Goal: Task Accomplishment & Management: Complete application form

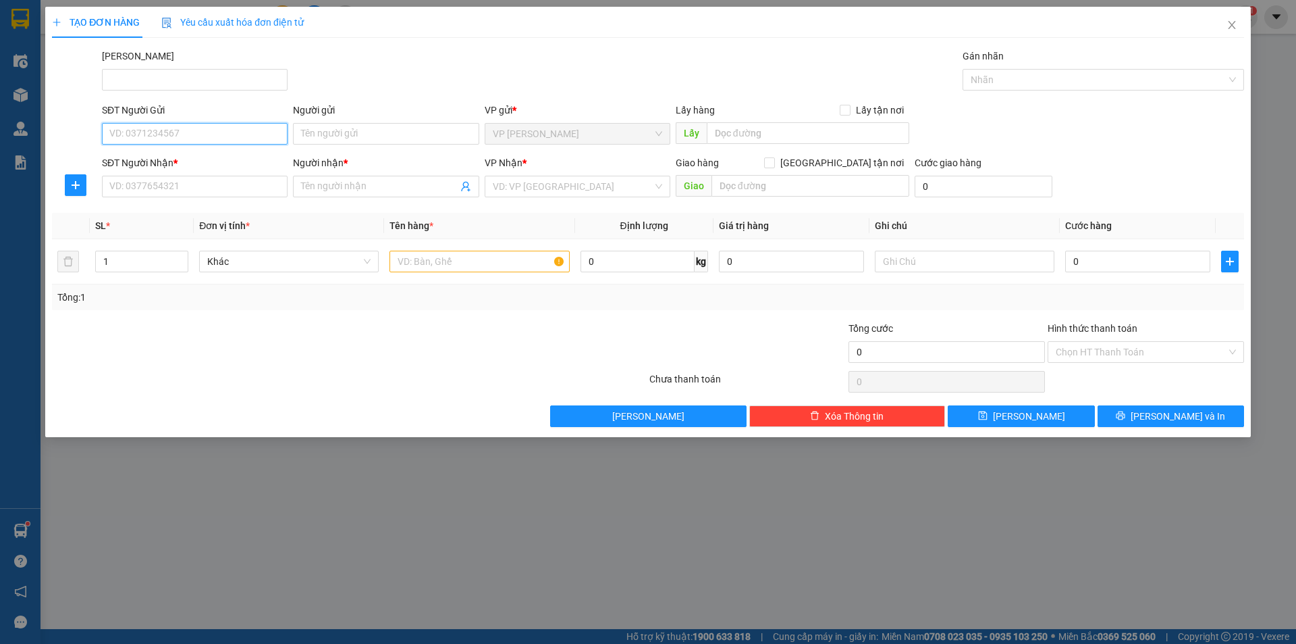
click at [151, 136] on input "SĐT Người Gửi" at bounding box center [195, 134] width 186 height 22
type input "0907742907"
click at [182, 164] on div "0907742907 - CHỊ DÂN" at bounding box center [194, 160] width 169 height 15
type input "CHỊ DÂN"
type input "0934026007"
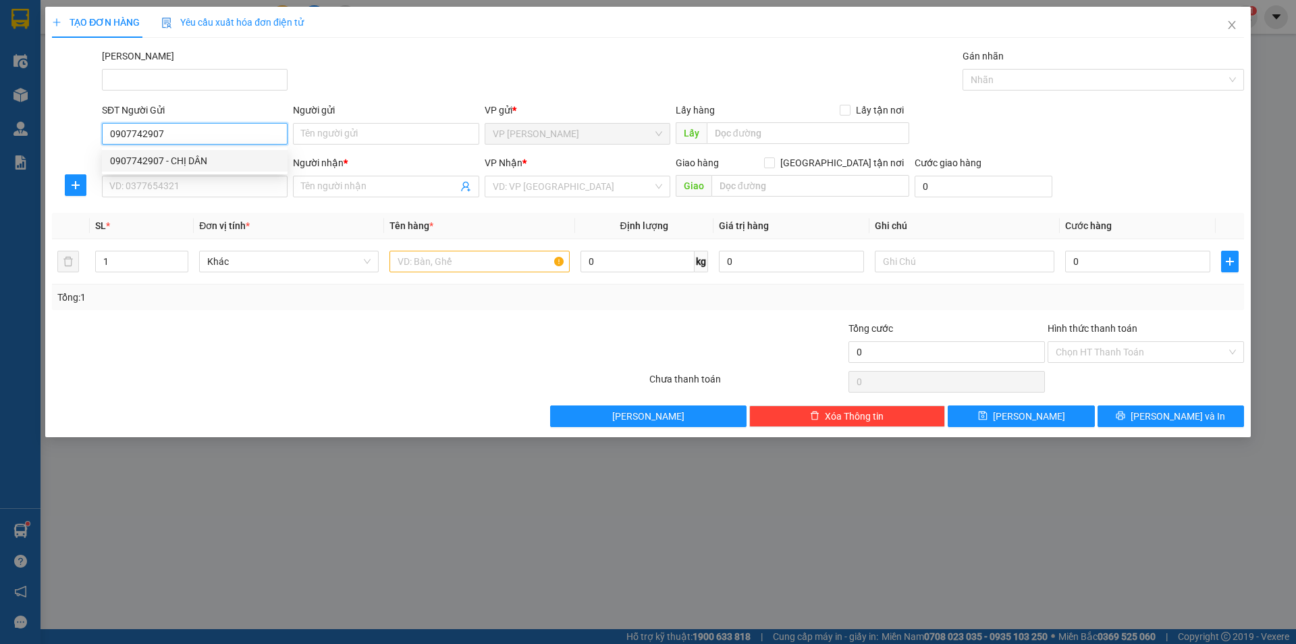
type input "CƯỜNG"
type input "50.000"
type input "0907742907"
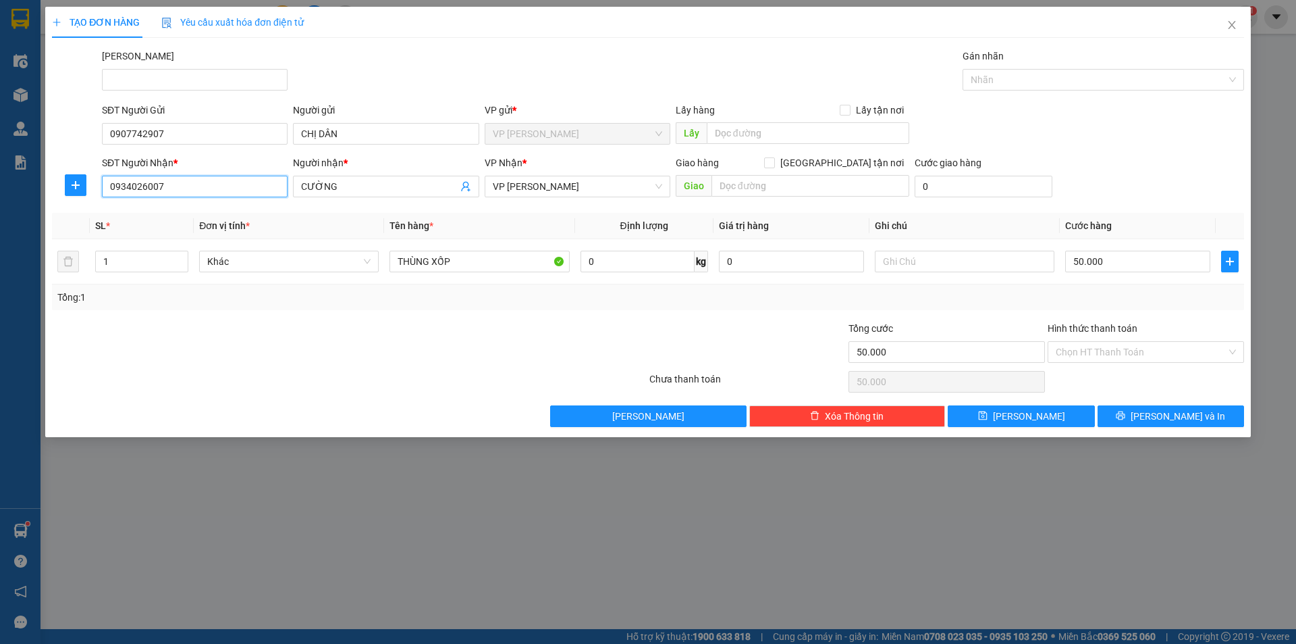
click at [195, 179] on input "0934026007" at bounding box center [195, 187] width 186 height 22
type input "0"
type input "0396469069"
click at [384, 186] on input "CƯỜNG" at bounding box center [379, 186] width 156 height 15
type input "C"
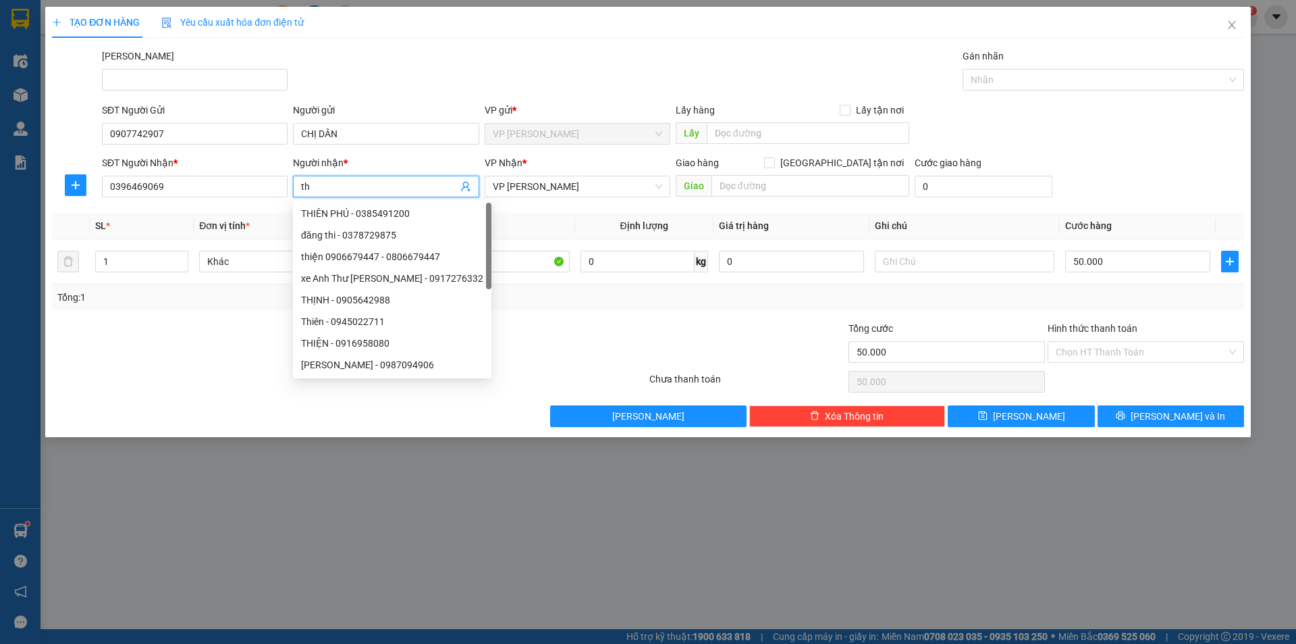
type input "t"
type input "THỊNH"
click at [1108, 263] on input "50.000" at bounding box center [1138, 262] width 145 height 22
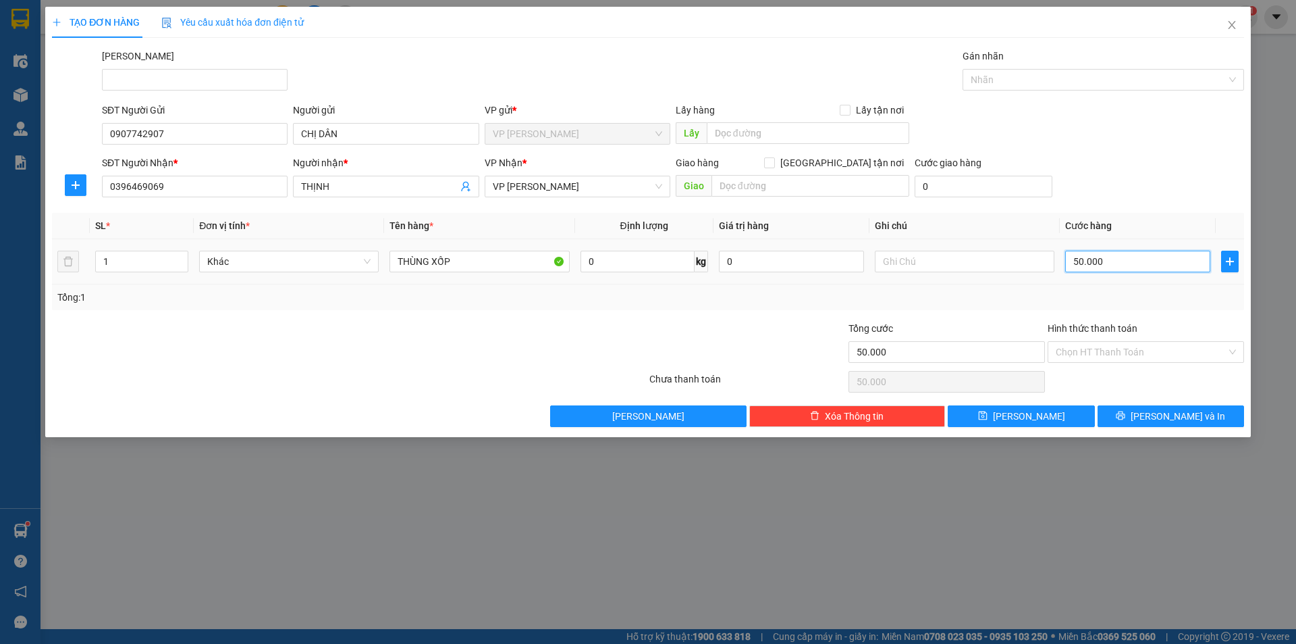
type input "4"
type input "40"
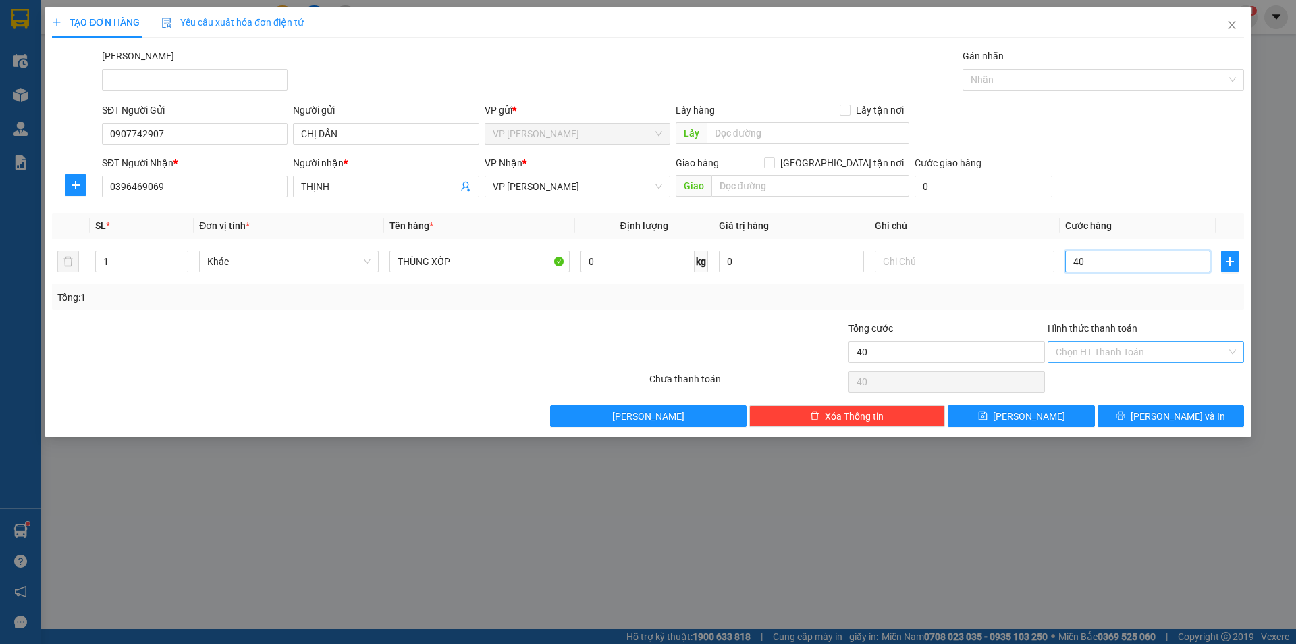
type input "40"
click at [1128, 360] on input "Hình thức thanh toán" at bounding box center [1141, 352] width 171 height 20
type input "40.000"
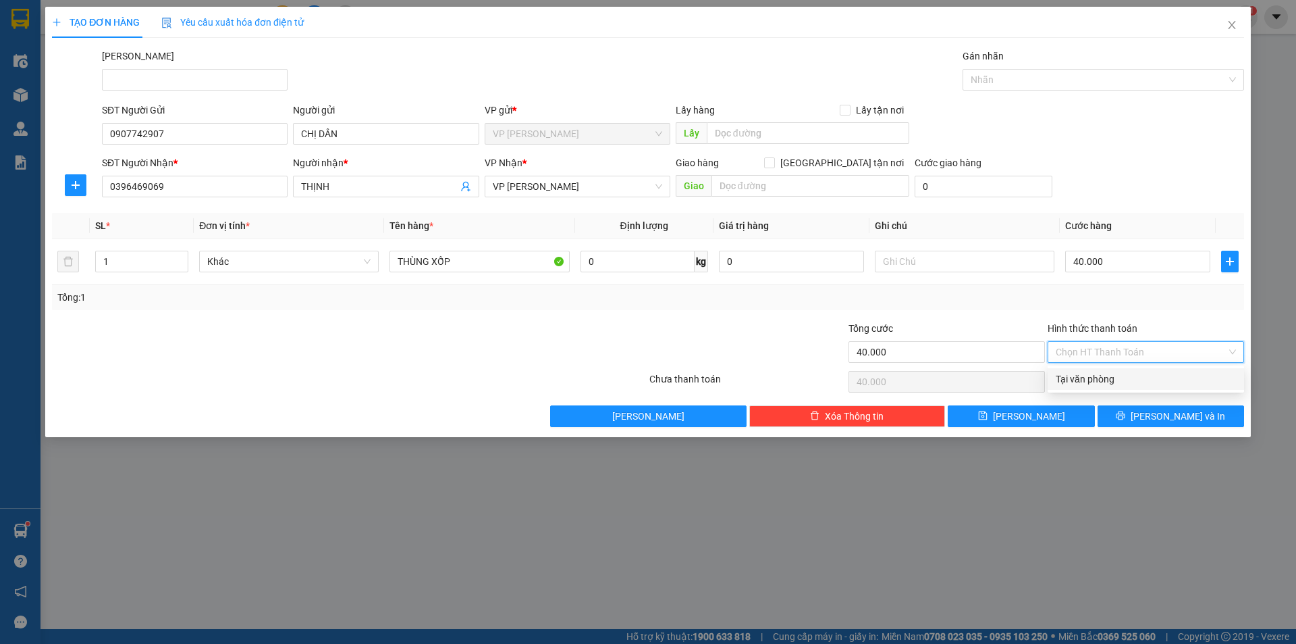
click at [1114, 382] on div "Tại văn phòng" at bounding box center [1146, 378] width 180 height 15
type input "0"
click at [1155, 412] on button "[PERSON_NAME] và In" at bounding box center [1171, 416] width 147 height 22
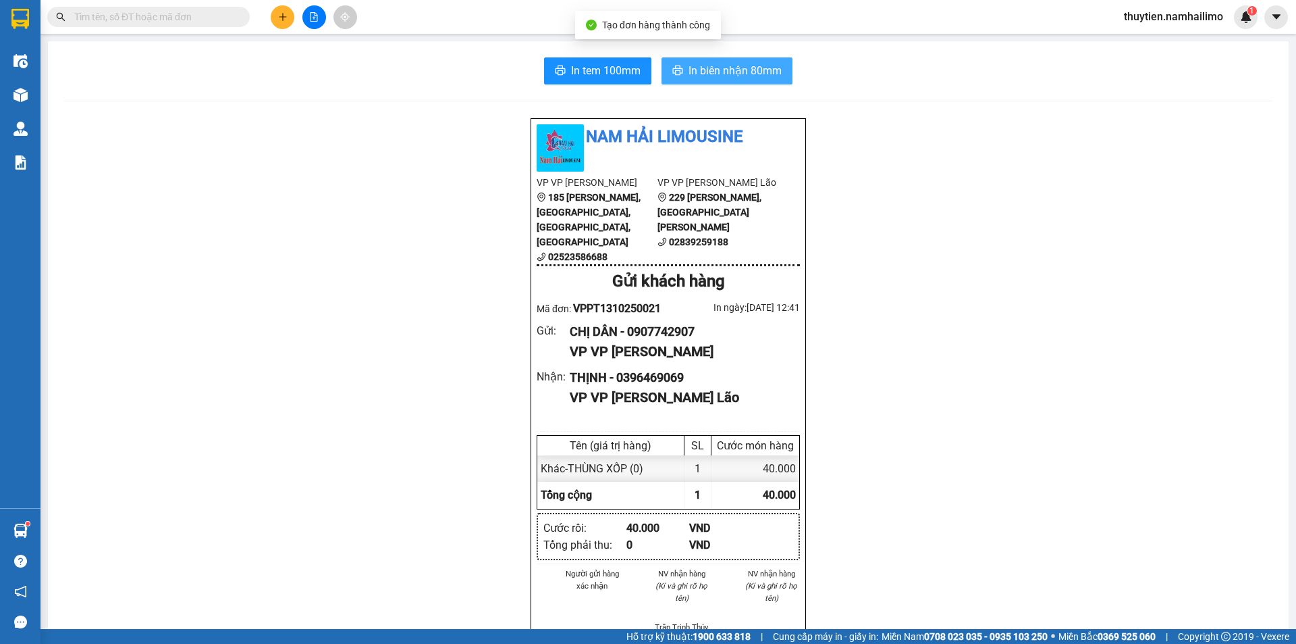
click at [718, 61] on button "In biên nhận 80mm" at bounding box center [727, 70] width 131 height 27
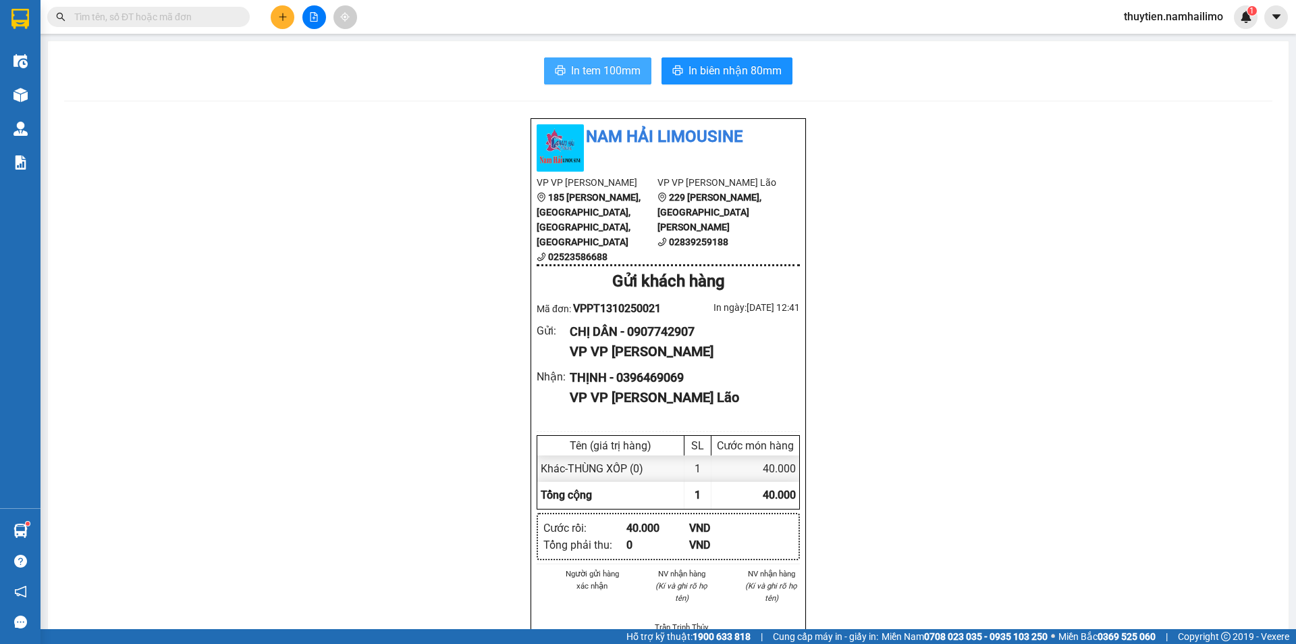
click at [597, 65] on span "In tem 100mm" at bounding box center [606, 70] width 70 height 17
click at [280, 22] on button at bounding box center [283, 17] width 24 height 24
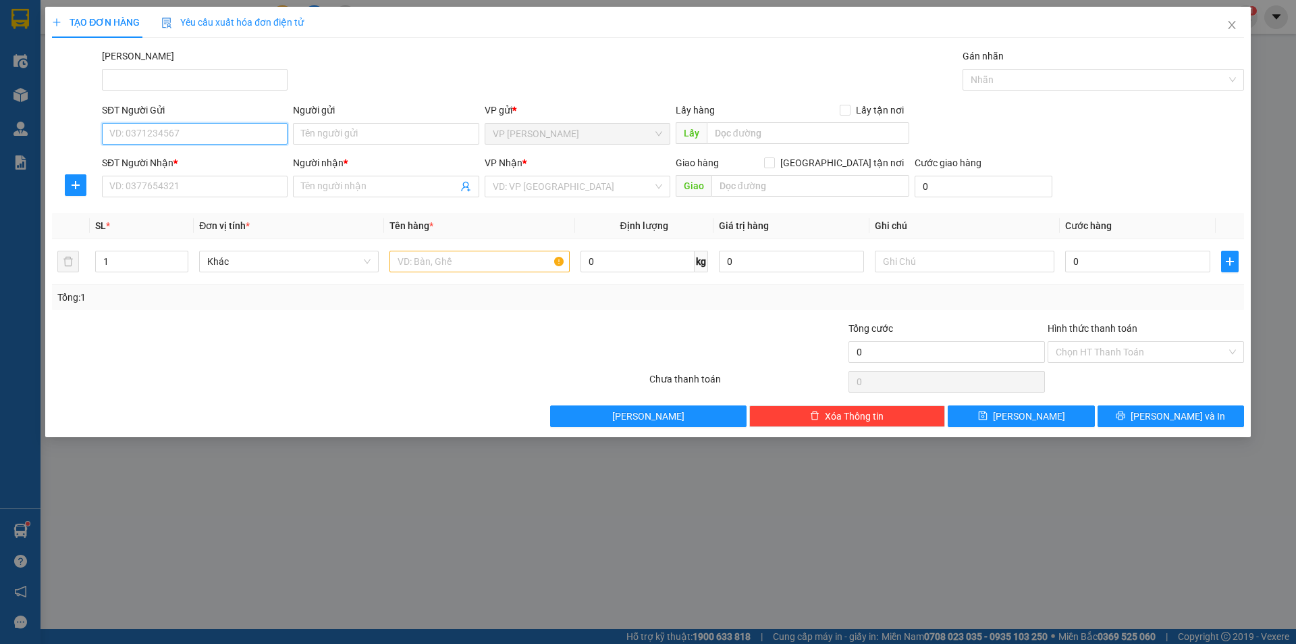
click at [171, 137] on input "SĐT Người Gửi" at bounding box center [195, 134] width 186 height 22
type input "0869784602"
click at [321, 132] on input "Người gửi" at bounding box center [386, 134] width 186 height 22
type input "TRƯỜNG THỊNH"
drag, startPoint x: 105, startPoint y: 133, endPoint x: 167, endPoint y: 140, distance: 63.2
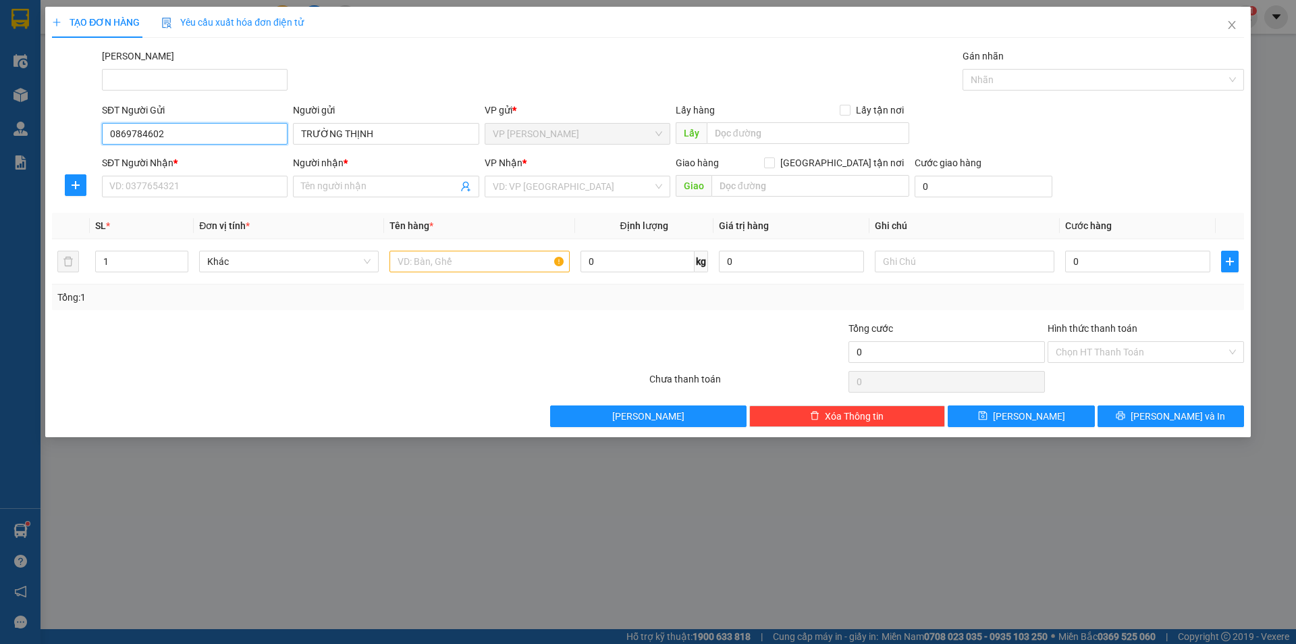
click at [167, 140] on input "0869784602" at bounding box center [195, 134] width 186 height 22
click at [180, 190] on input "SĐT Người Nhận *" at bounding box center [195, 187] width 186 height 22
paste input "0869784602"
type input "0869784602"
drag, startPoint x: 298, startPoint y: 130, endPoint x: 371, endPoint y: 130, distance: 72.9
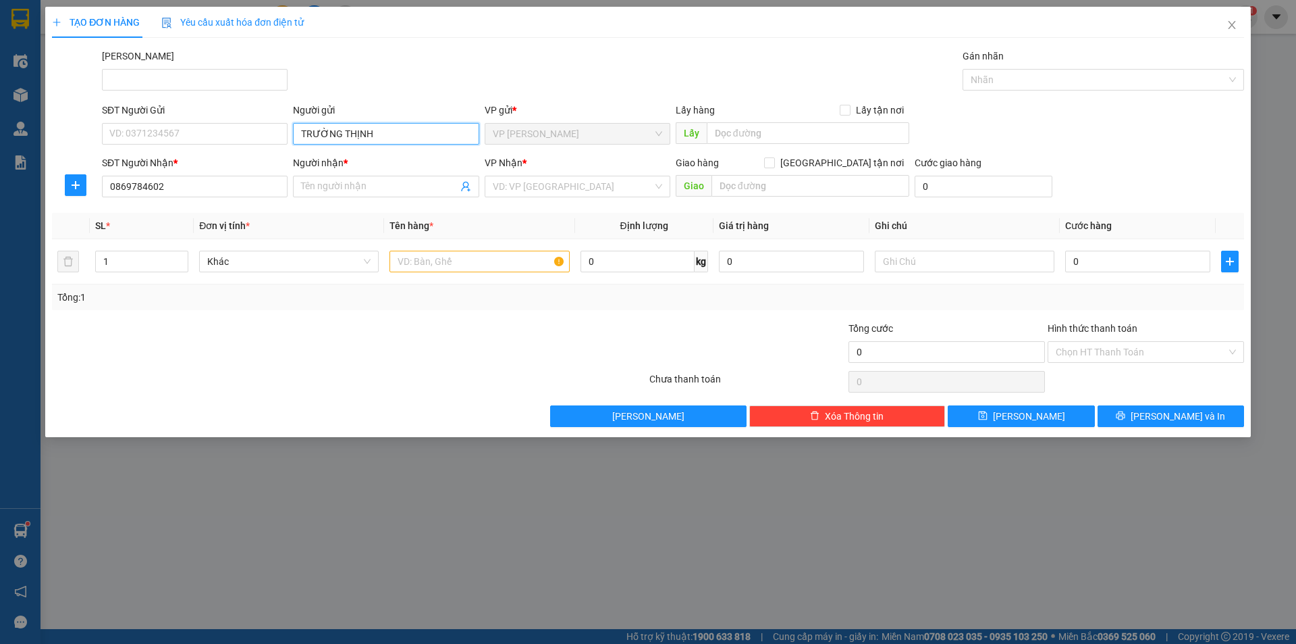
click at [371, 130] on input "TRƯỜNG THỊNH" at bounding box center [386, 134] width 186 height 22
click at [350, 186] on input "Người nhận *" at bounding box center [379, 186] width 156 height 15
paste input "TRƯỜNG THỊNH"
type input "TRƯỜNG THỊNH"
click at [145, 130] on input "SĐT Người Gửi" at bounding box center [195, 134] width 186 height 22
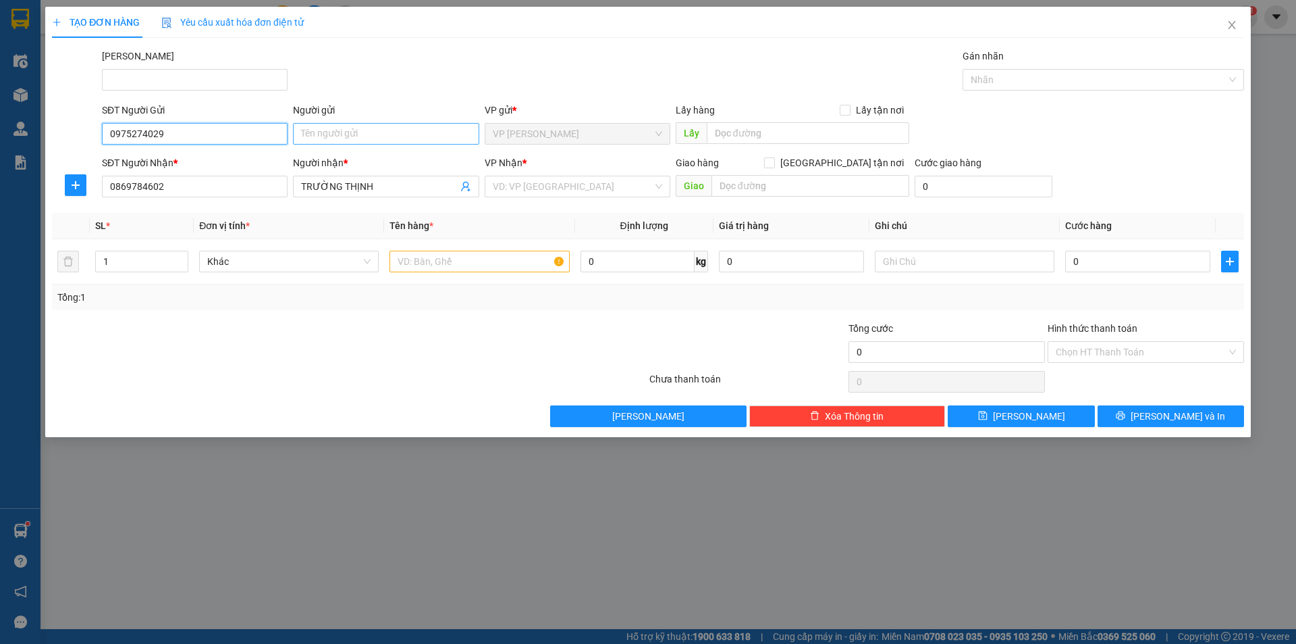
type input "0975274029"
click at [319, 137] on input "Người gửi" at bounding box center [386, 134] width 186 height 22
type input "CHÚ TRINH"
click at [436, 261] on input "text" at bounding box center [480, 262] width 180 height 22
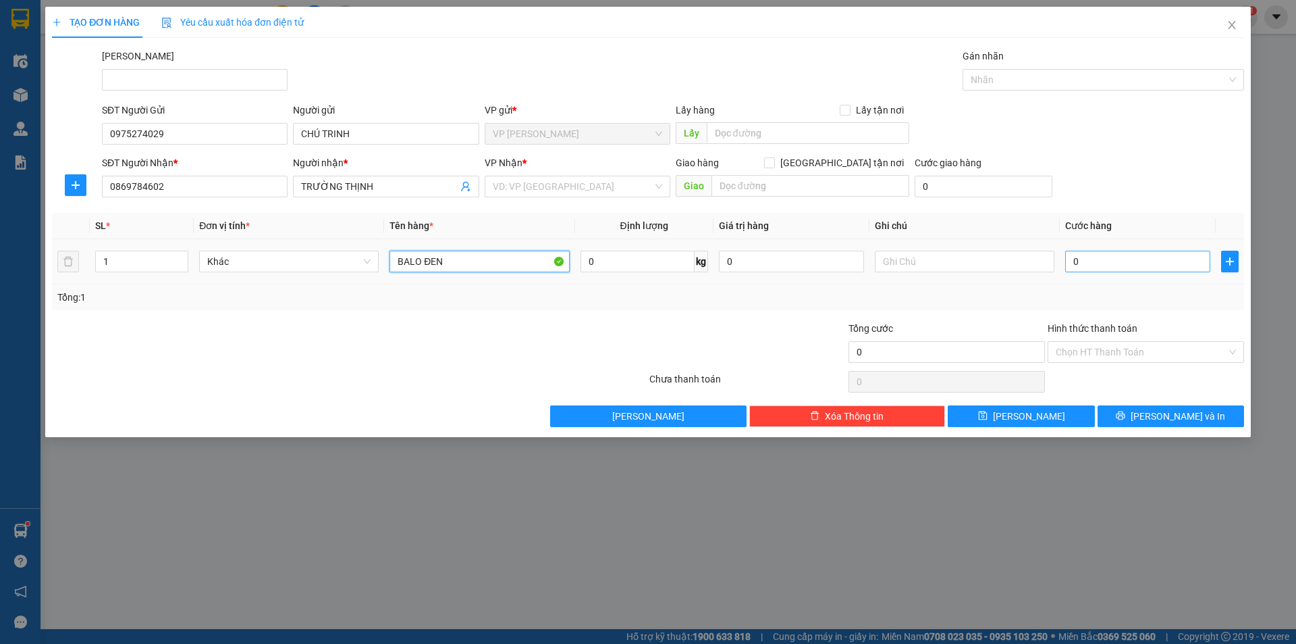
type input "BALO ĐEN"
click at [1150, 261] on td "0" at bounding box center [1138, 261] width 156 height 45
click at [1150, 261] on input "0" at bounding box center [1138, 262] width 145 height 22
type input "3"
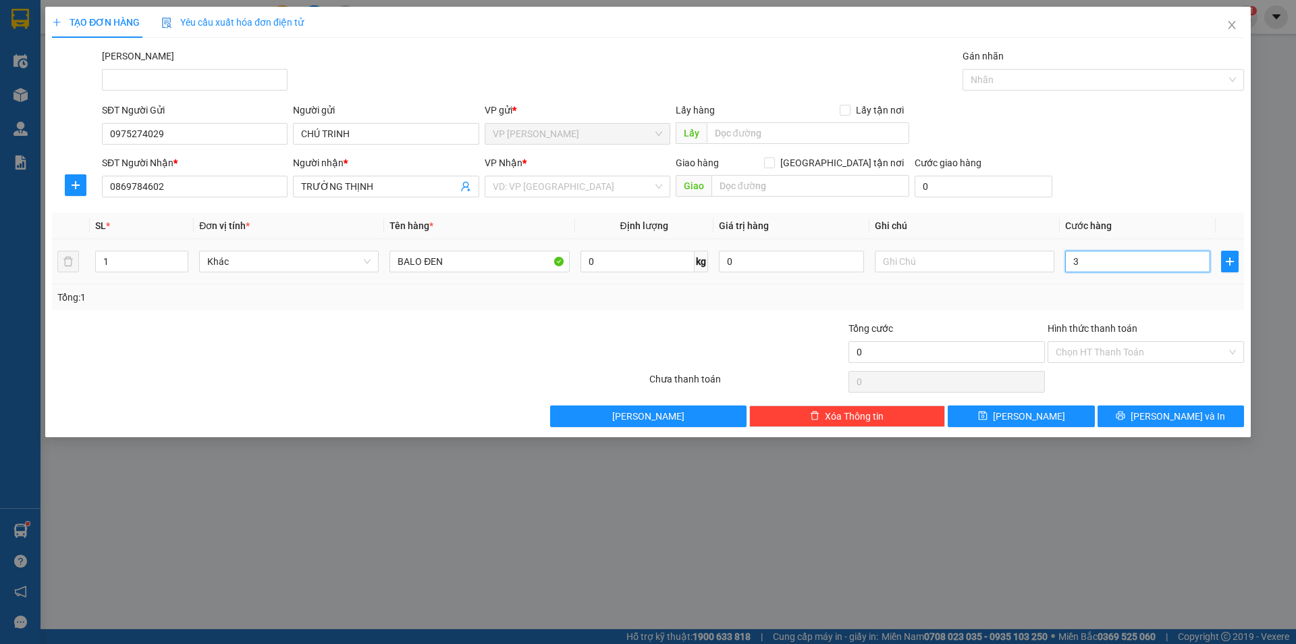
type input "3"
type input "30"
type input "30.000"
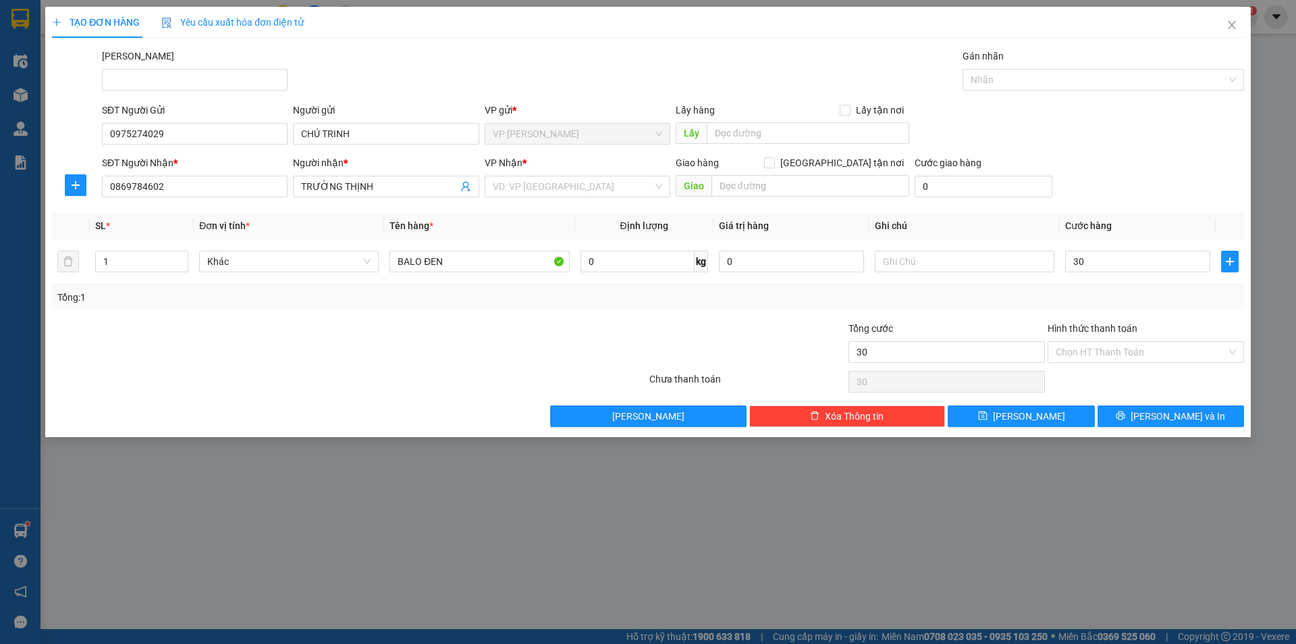
type input "30.000"
drag, startPoint x: 1192, startPoint y: 308, endPoint x: 1156, endPoint y: 345, distance: 52.0
click at [1192, 309] on div "Tổng: 1" at bounding box center [648, 297] width 1192 height 26
click at [1132, 348] on input "Hình thức thanh toán" at bounding box center [1141, 352] width 171 height 20
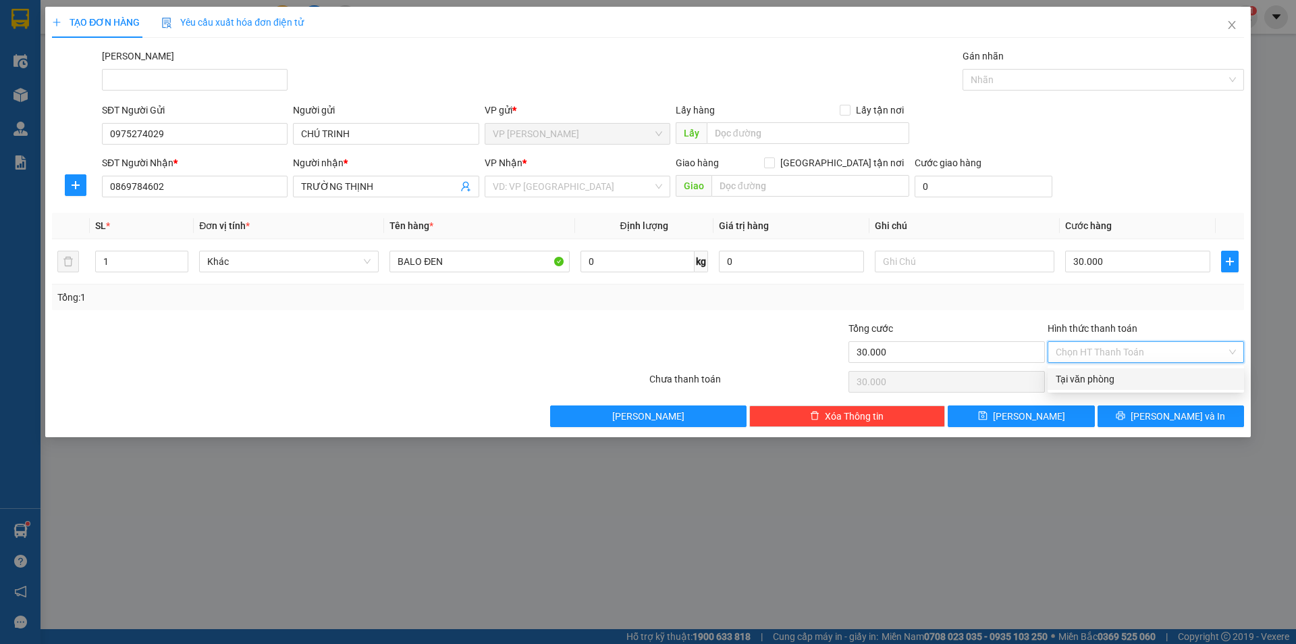
click at [1118, 379] on div "Tại văn phòng" at bounding box center [1146, 378] width 180 height 15
type input "0"
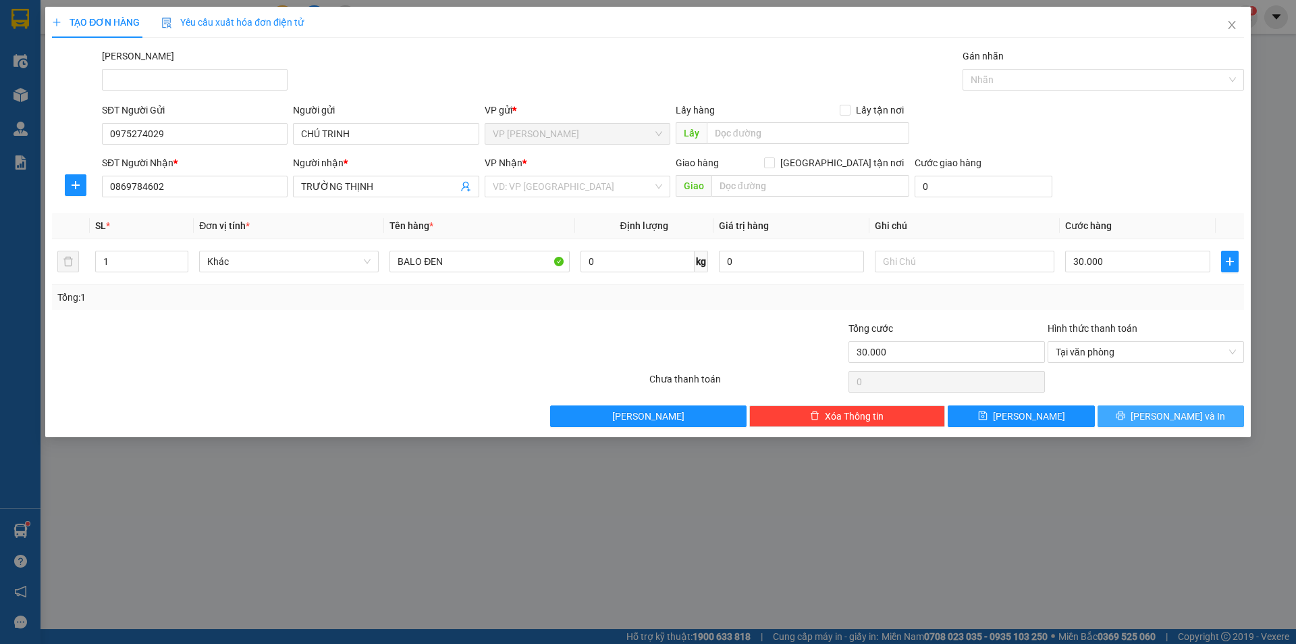
click at [1156, 414] on button "[PERSON_NAME] và In" at bounding box center [1171, 416] width 147 height 22
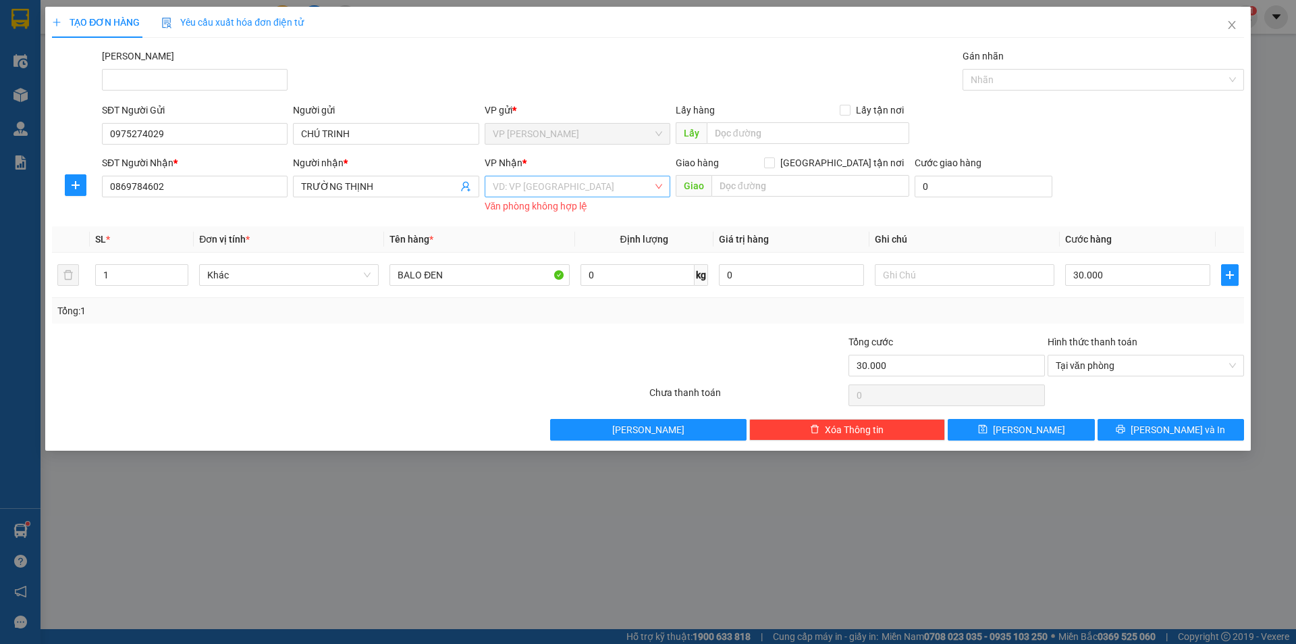
click at [593, 191] on input "search" at bounding box center [573, 186] width 160 height 20
click at [556, 232] on div "VP [PERSON_NAME]" at bounding box center [577, 235] width 169 height 15
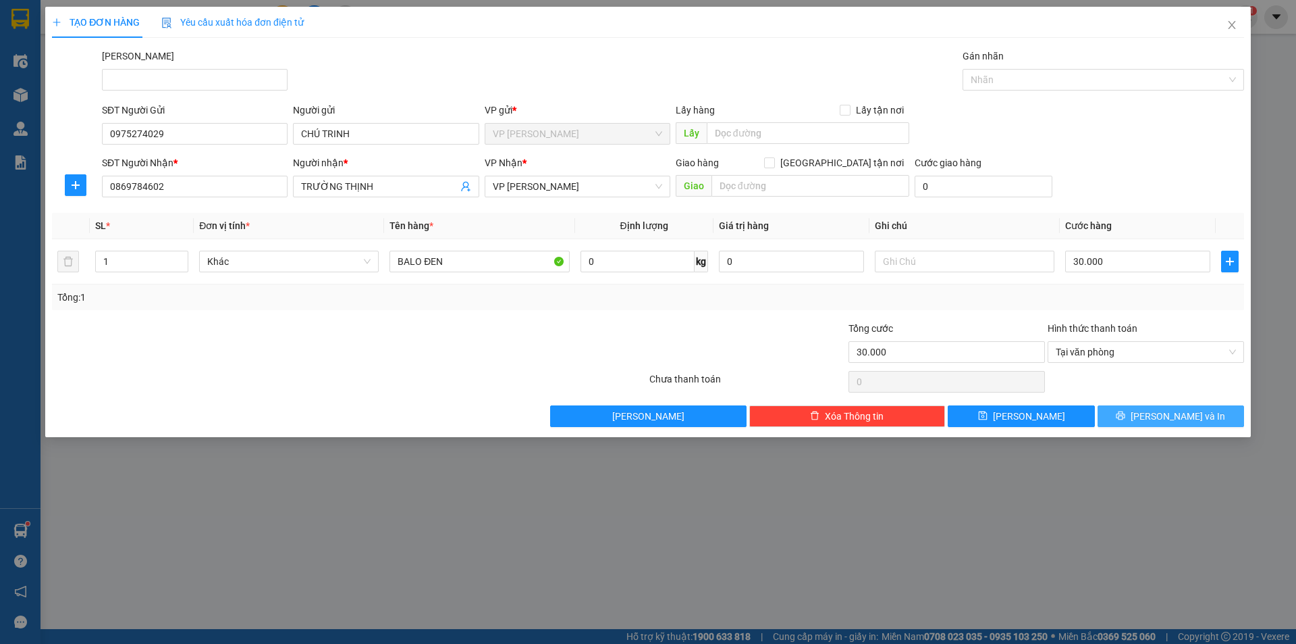
click at [1170, 417] on span "[PERSON_NAME] và In" at bounding box center [1178, 416] width 95 height 15
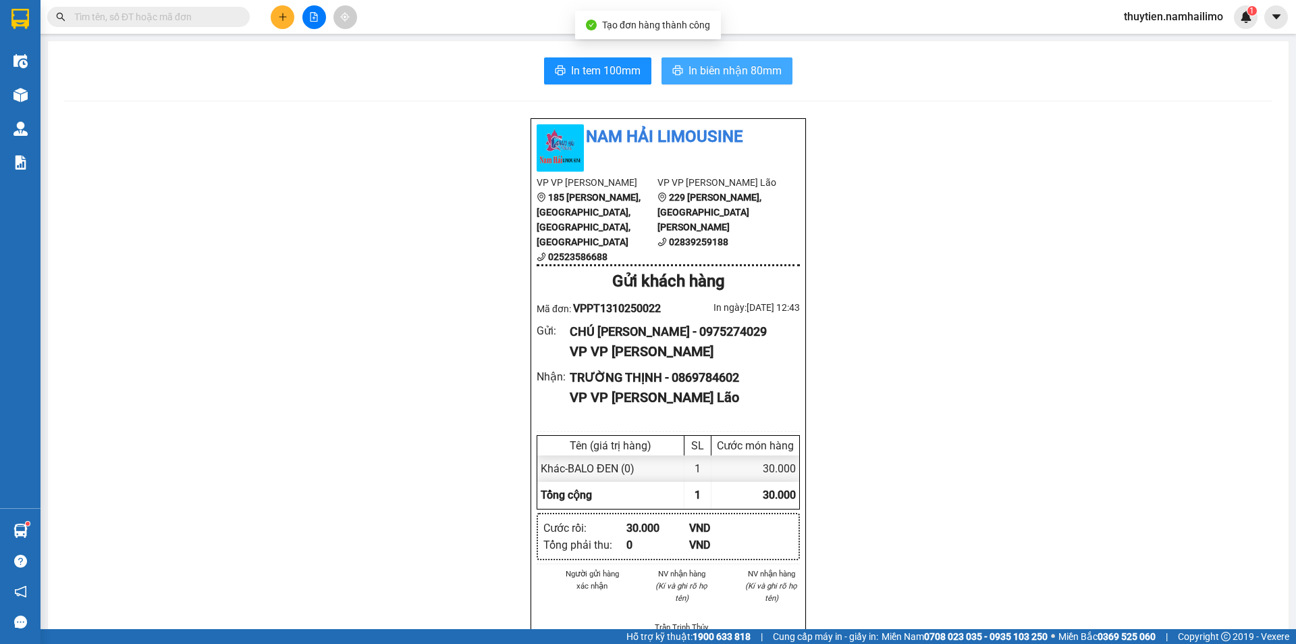
click at [733, 70] on span "In biên nhận 80mm" at bounding box center [735, 70] width 93 height 17
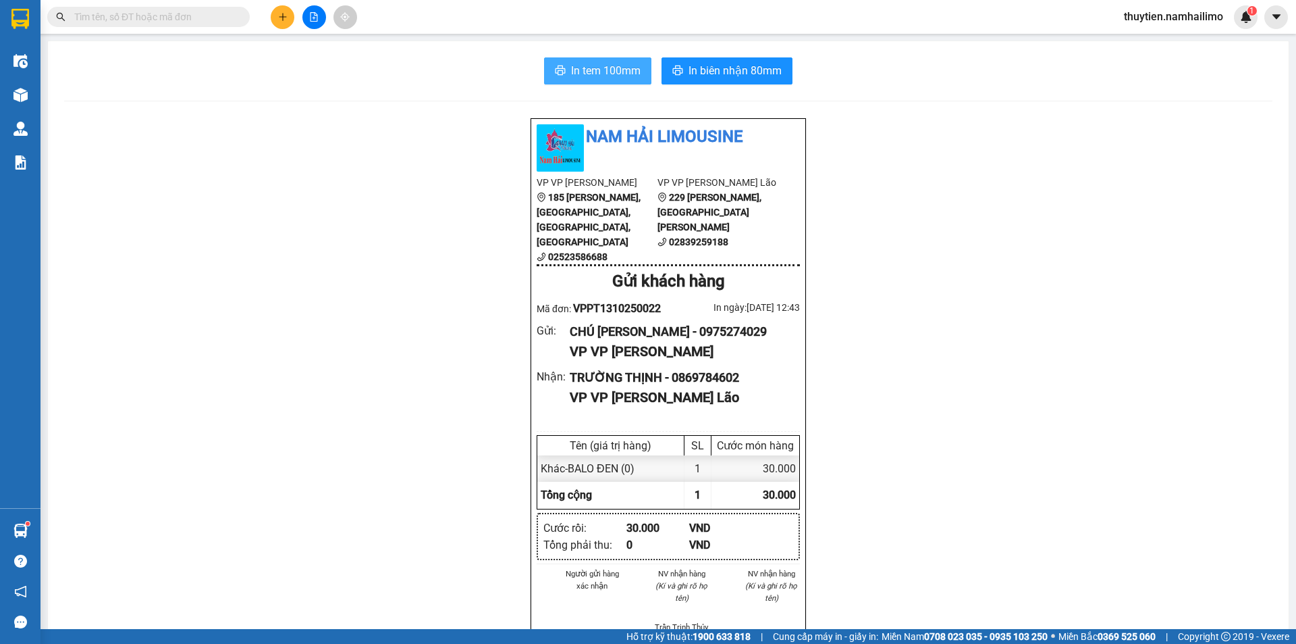
click at [637, 69] on button "In tem 100mm" at bounding box center [597, 70] width 107 height 27
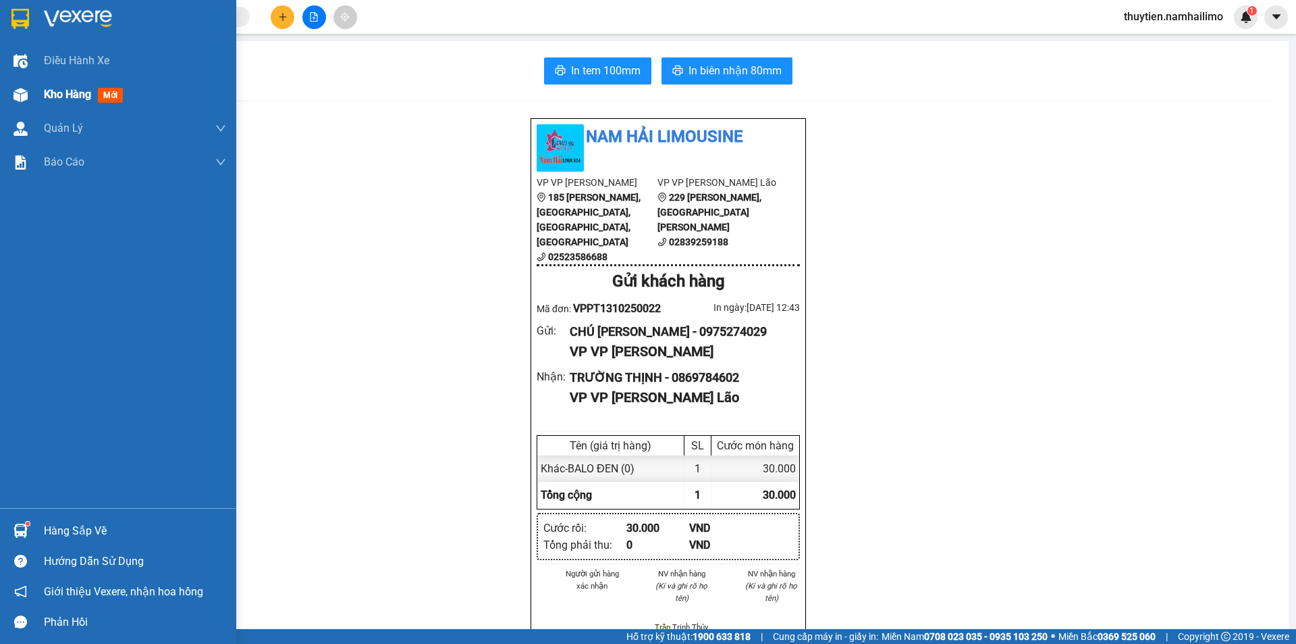
click at [51, 97] on span "Kho hàng" at bounding box center [67, 94] width 47 height 13
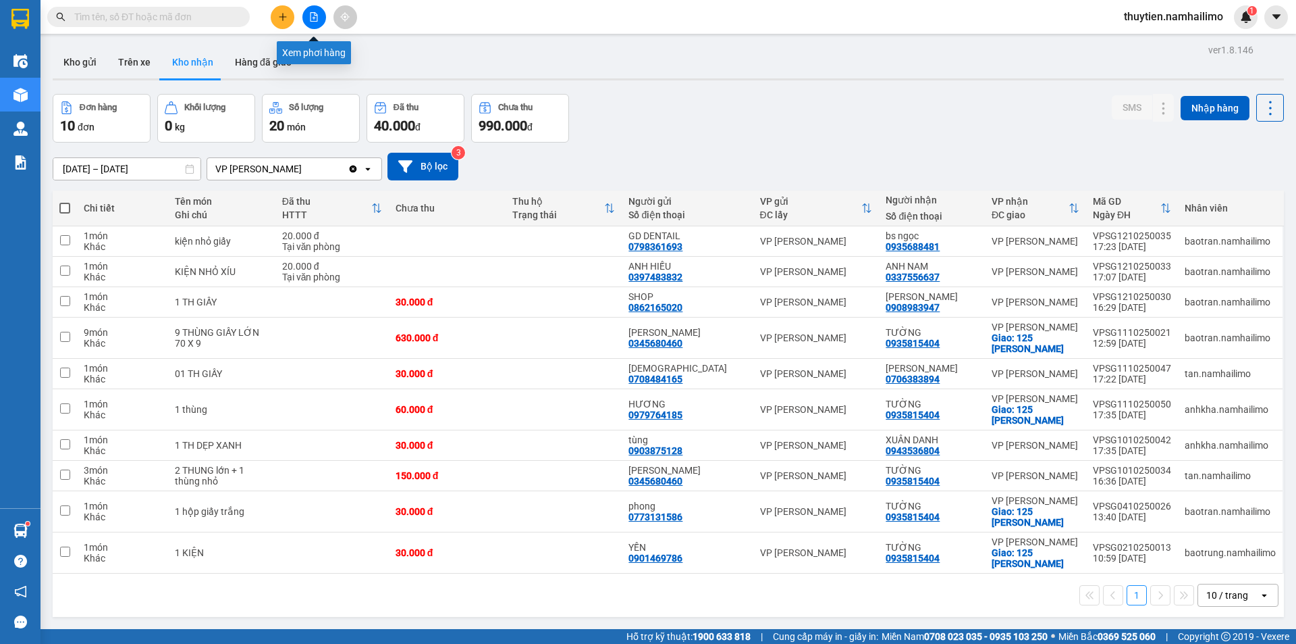
click at [317, 17] on icon "file-add" at bounding box center [313, 16] width 9 height 9
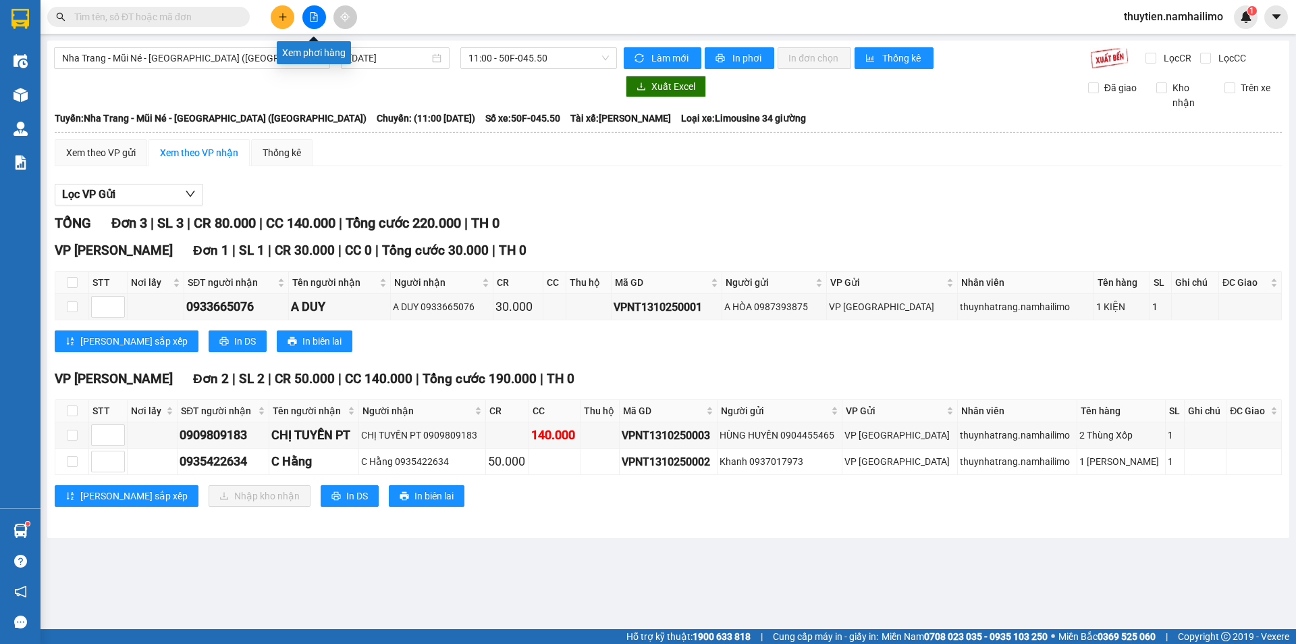
click at [312, 16] on icon "file-add" at bounding box center [313, 16] width 9 height 9
click at [315, 21] on icon "file-add" at bounding box center [314, 16] width 7 height 9
click at [194, 62] on span "Nha Trang - Mũi Né - [GEOGRAPHIC_DATA] ([GEOGRAPHIC_DATA])" at bounding box center [192, 58] width 260 height 20
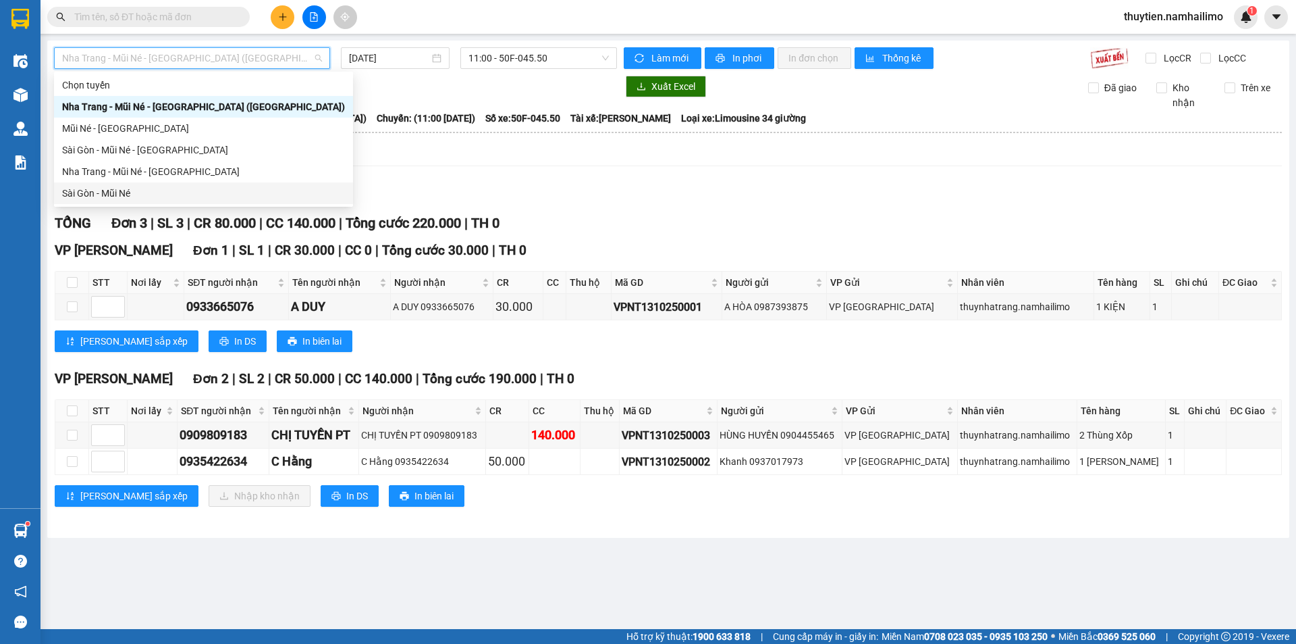
click at [126, 193] on div "Sài Gòn - Mũi Né" at bounding box center [203, 193] width 283 height 15
type input "[DATE]"
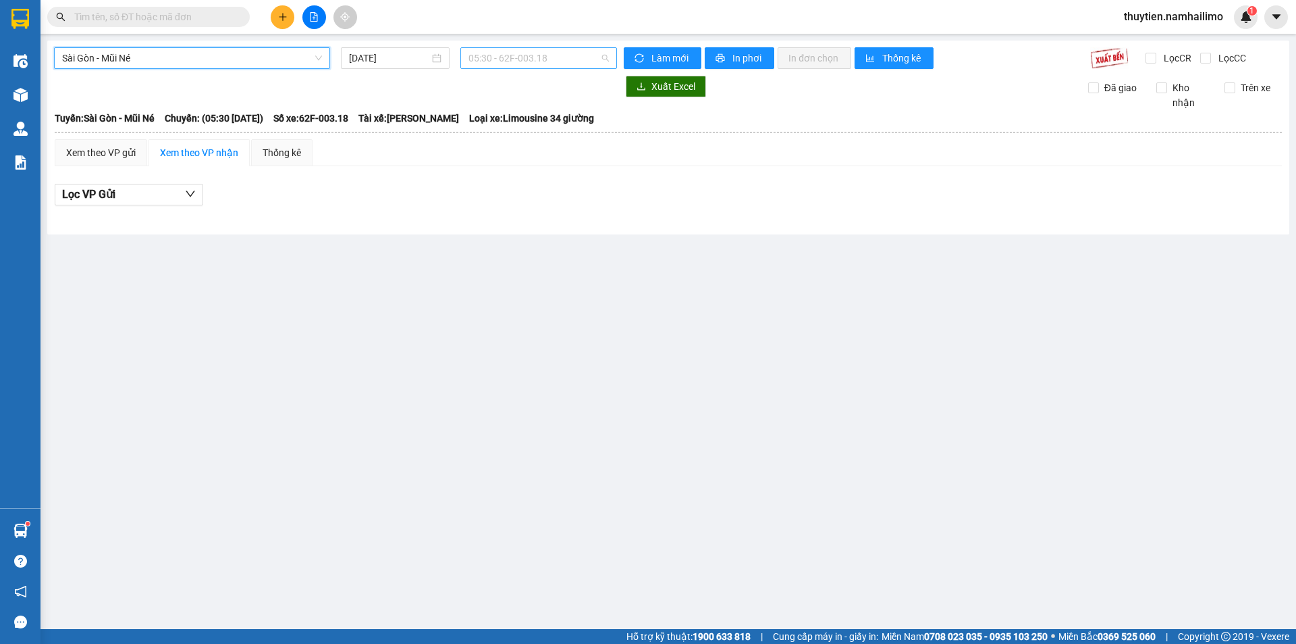
click at [519, 56] on span "05:30 - 62F-003.18" at bounding box center [539, 58] width 140 height 20
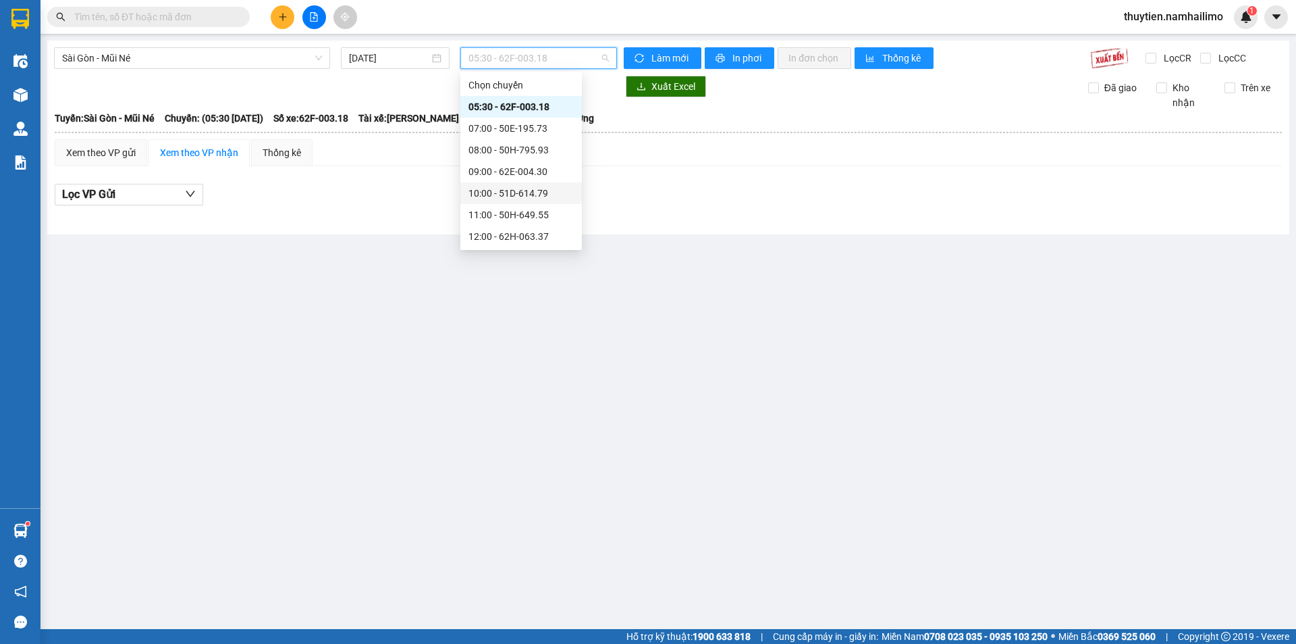
click at [535, 190] on div "10:00 - 51D-614.79" at bounding box center [521, 193] width 105 height 15
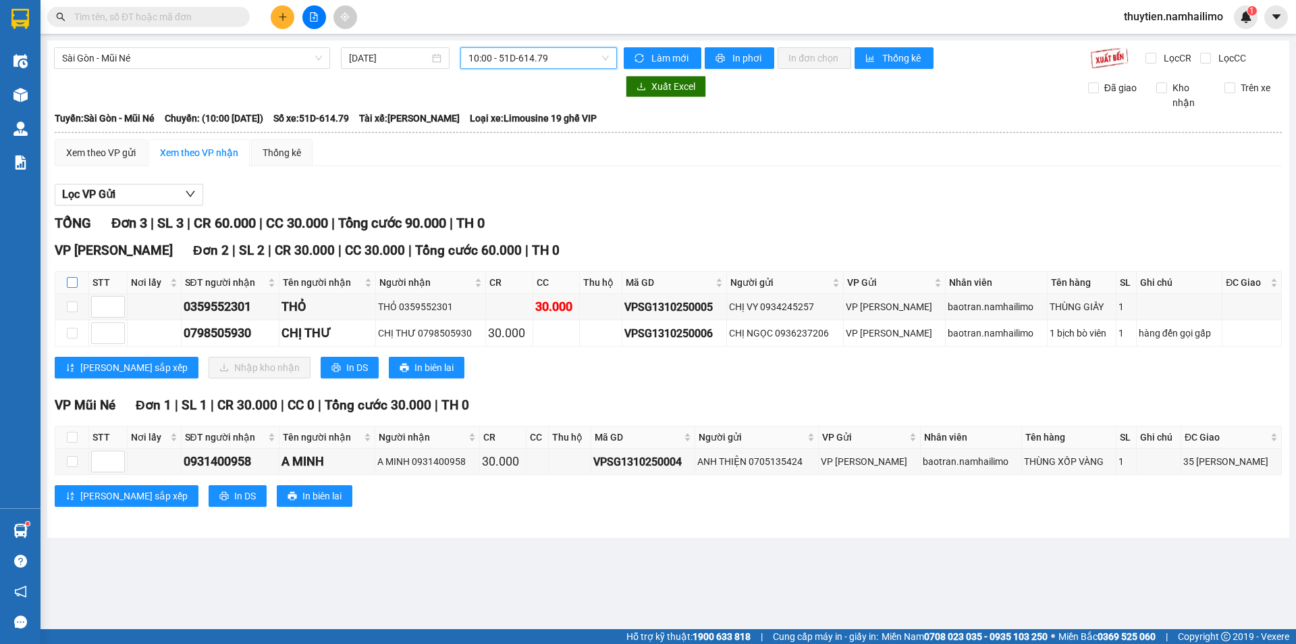
click at [77, 282] on input "checkbox" at bounding box center [72, 282] width 11 height 11
checkbox input "true"
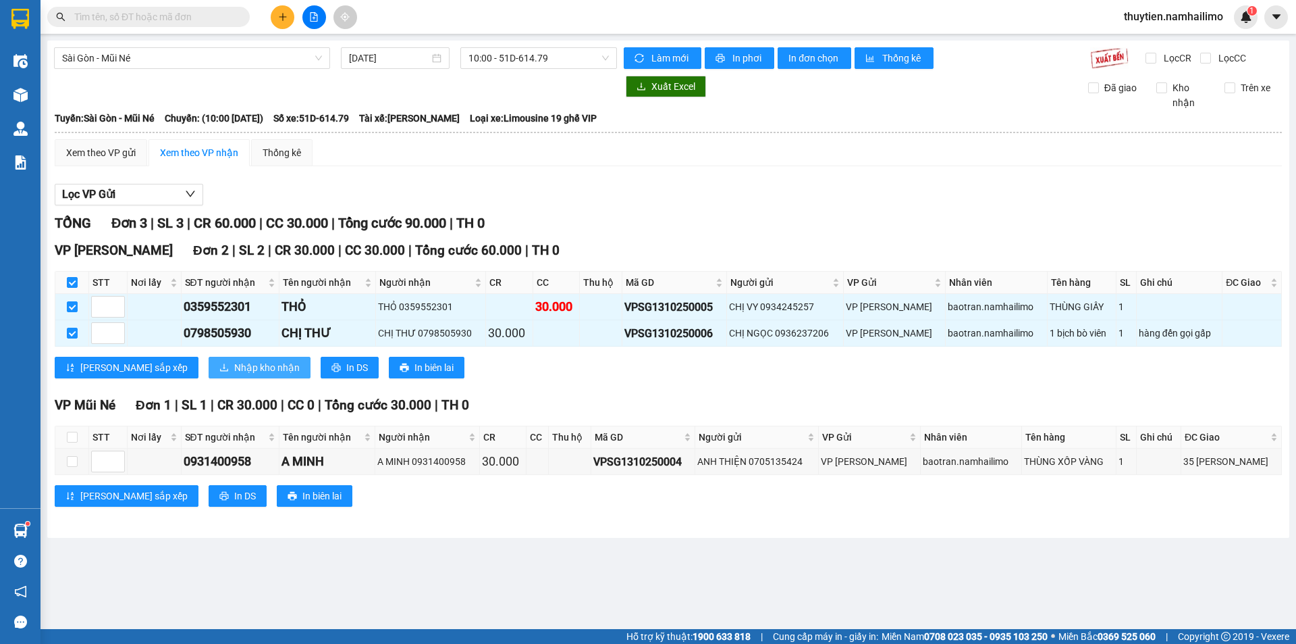
click at [241, 366] on span "Nhập kho nhận" at bounding box center [266, 367] width 65 height 15
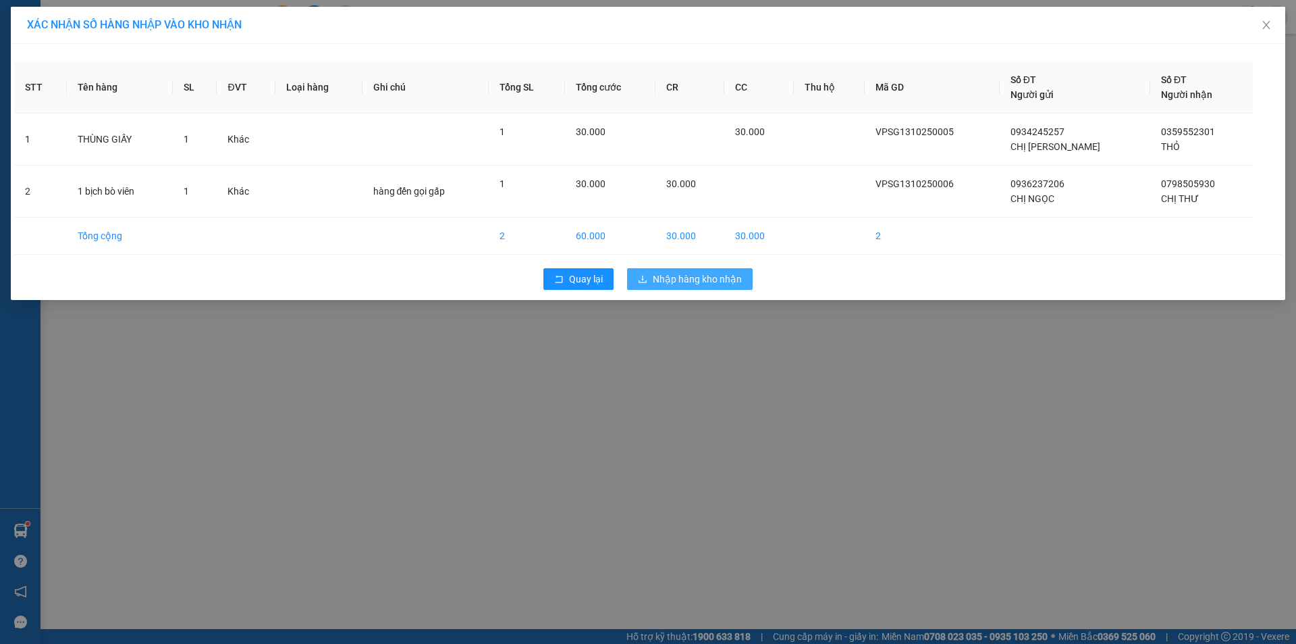
click at [728, 284] on span "Nhập hàng kho nhận" at bounding box center [697, 278] width 89 height 15
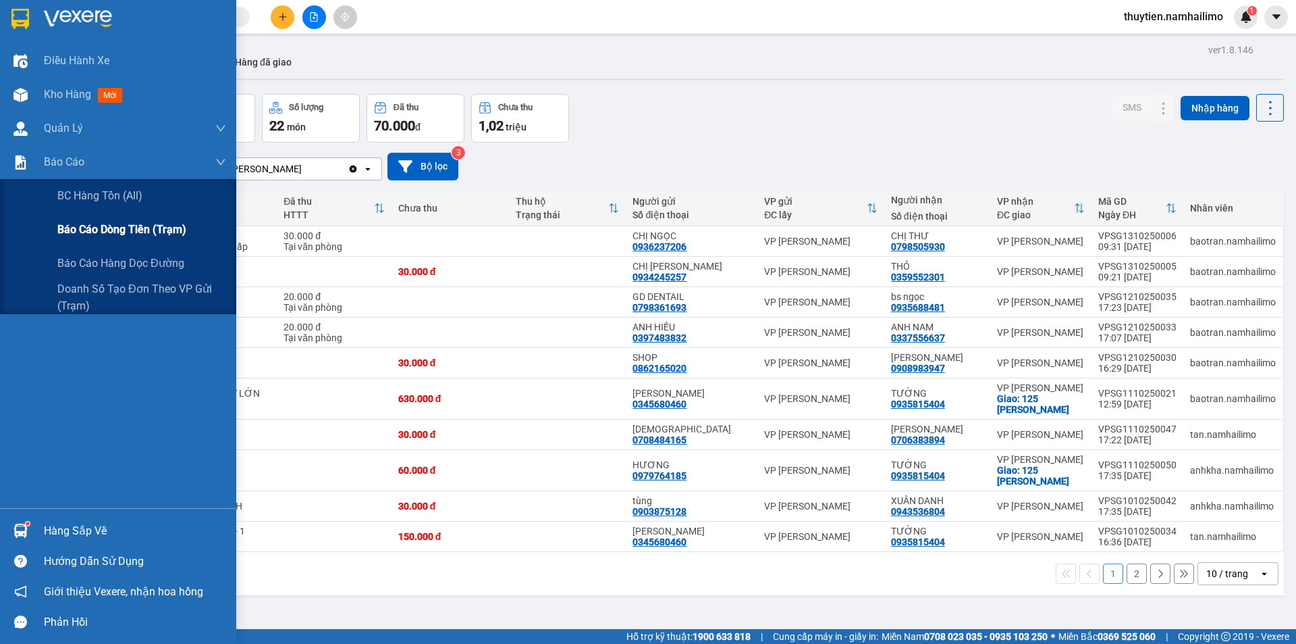
click at [96, 224] on span "Báo cáo dòng tiền (trạm)" at bounding box center [121, 229] width 129 height 17
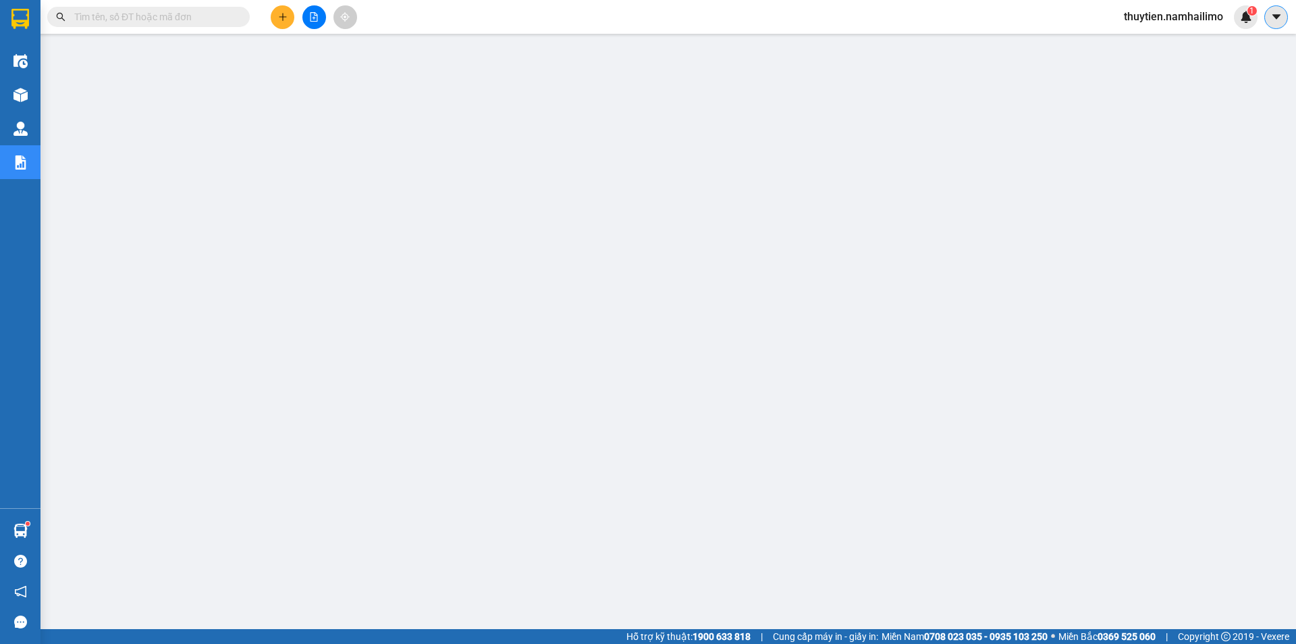
click at [1281, 14] on icon "caret-down" at bounding box center [1277, 17] width 12 height 12
click at [1198, 11] on span "thuytien.namhailimo" at bounding box center [1173, 16] width 121 height 17
click at [1209, 19] on span "thuytien.namhailimo" at bounding box center [1173, 16] width 121 height 17
click at [1176, 59] on span "Đổi mật khẩu" at bounding box center [1179, 63] width 93 height 15
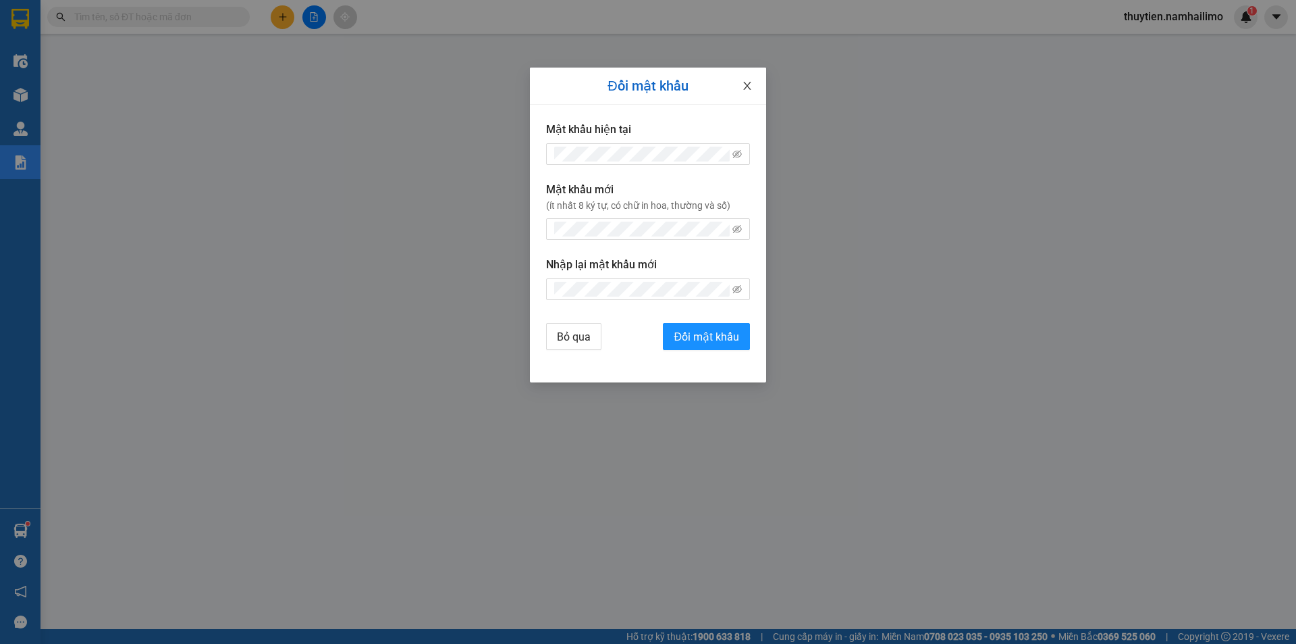
click at [750, 88] on icon "close" at bounding box center [747, 85] width 11 height 11
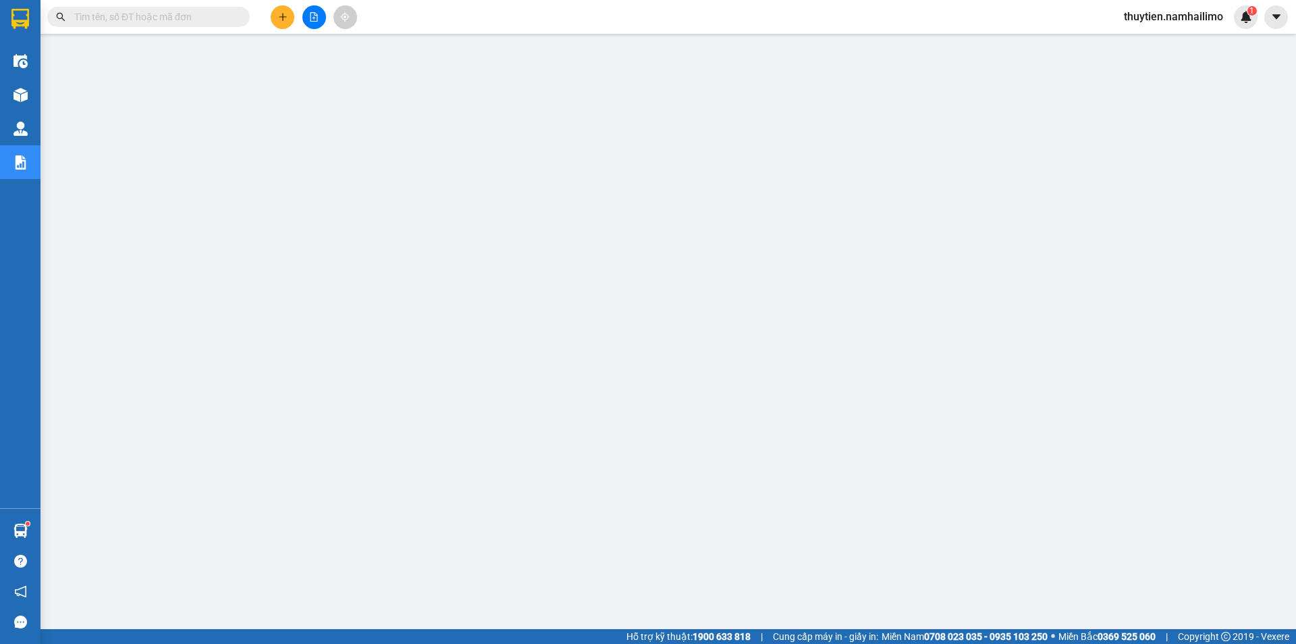
click at [1190, 18] on span "thuytien.namhailimo" at bounding box center [1173, 16] width 121 height 17
click at [1184, 37] on span "Đăng xuất" at bounding box center [1179, 41] width 93 height 15
